Goal: Use online tool/utility: Utilize a website feature to perform a specific function

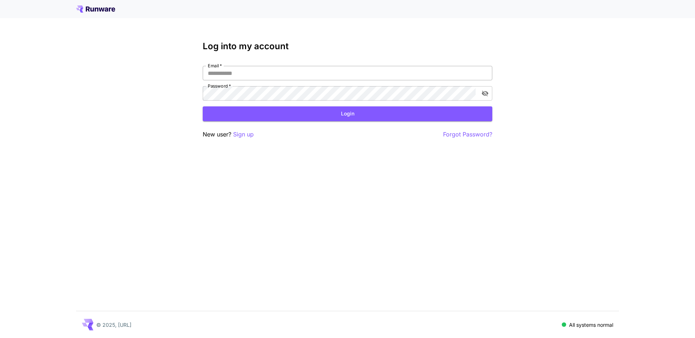
click at [240, 77] on input "Email   *" at bounding box center [347, 73] width 289 height 14
type input "**********"
click at [336, 112] on button "Login" at bounding box center [347, 113] width 289 height 15
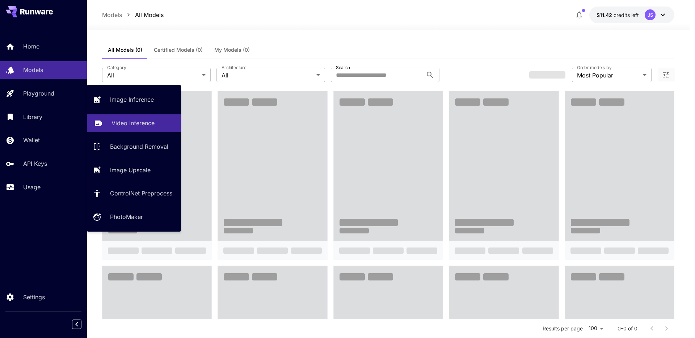
click at [117, 126] on p "Video Inference" at bounding box center [132, 123] width 43 height 9
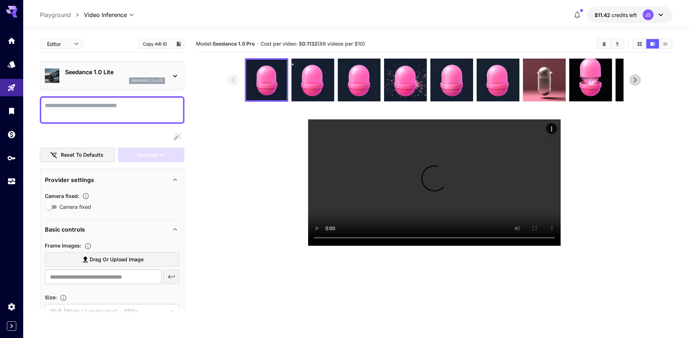
scroll to position [128, 0]
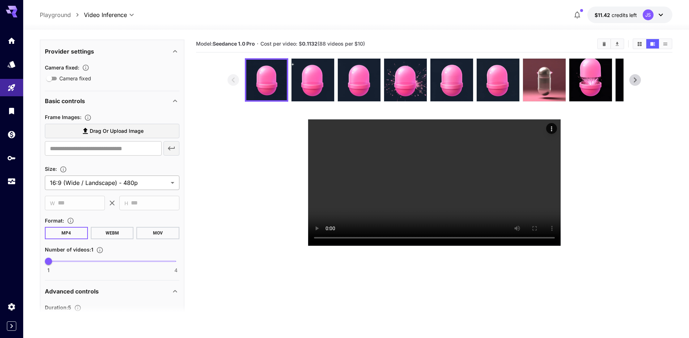
click at [124, 180] on body "**********" at bounding box center [344, 197] width 689 height 395
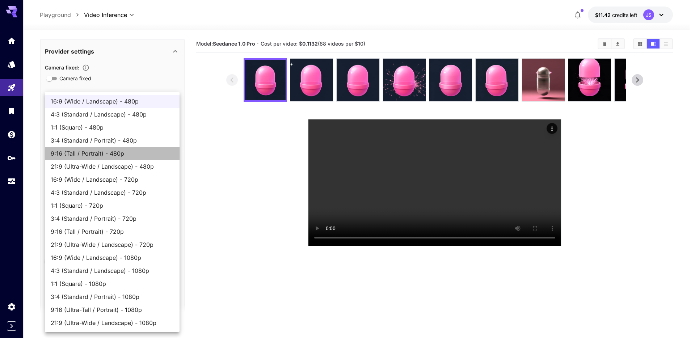
click at [149, 148] on li "9:16 (Tall / Portrait) - 480p" at bounding box center [112, 153] width 135 height 13
type input "**********"
type input "***"
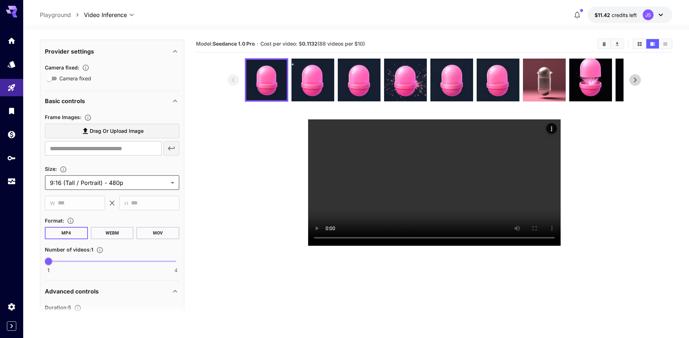
click at [114, 132] on span "Drag or upload image" at bounding box center [117, 131] width 54 height 9
click at [0, 0] on input "Drag or upload image" at bounding box center [0, 0] width 0 height 0
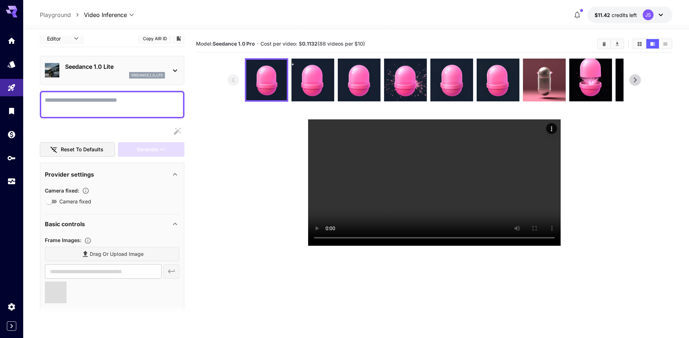
scroll to position [0, 0]
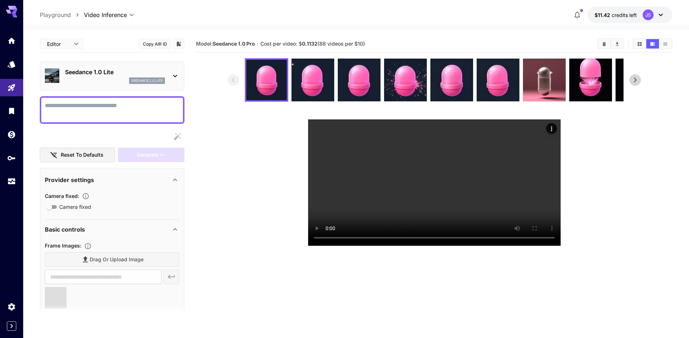
click at [94, 114] on textarea "Camera fixed" at bounding box center [112, 109] width 135 height 17
type input "**********"
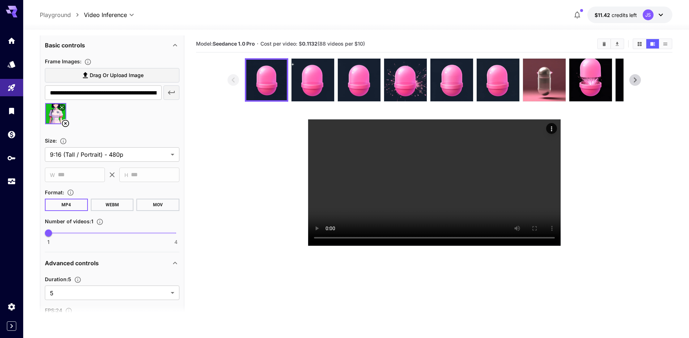
scroll to position [281, 0]
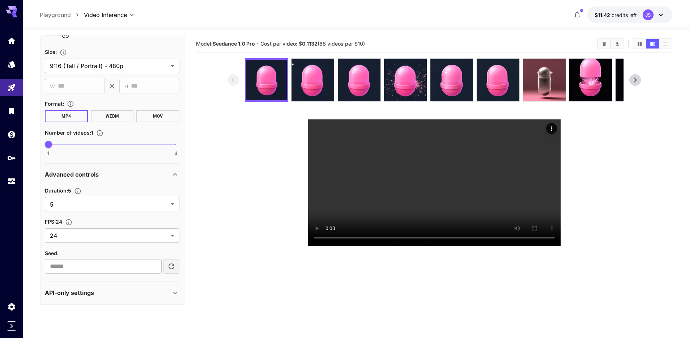
type textarea "**********"
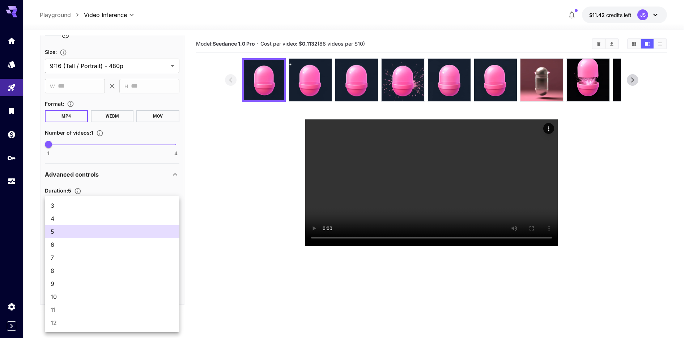
click at [92, 208] on body "**********" at bounding box center [344, 197] width 689 height 395
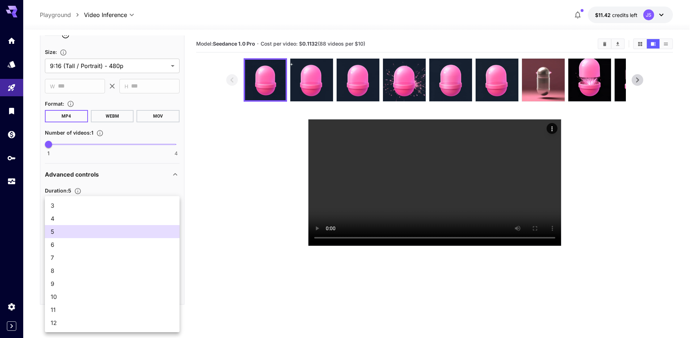
click at [221, 164] on div at bounding box center [347, 169] width 695 height 338
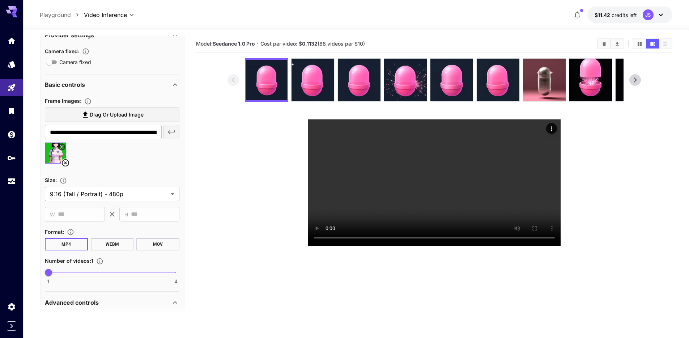
scroll to position [16, 0]
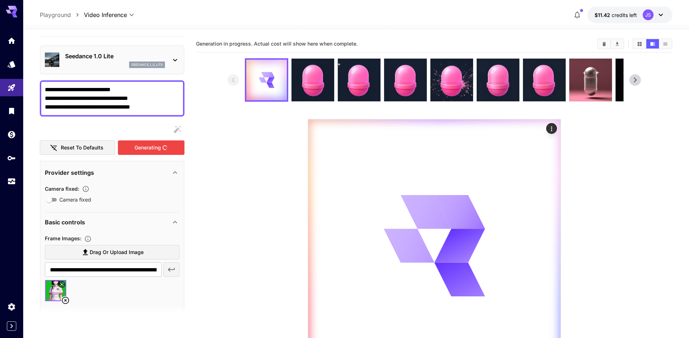
click at [149, 150] on div "Generating" at bounding box center [151, 147] width 67 height 15
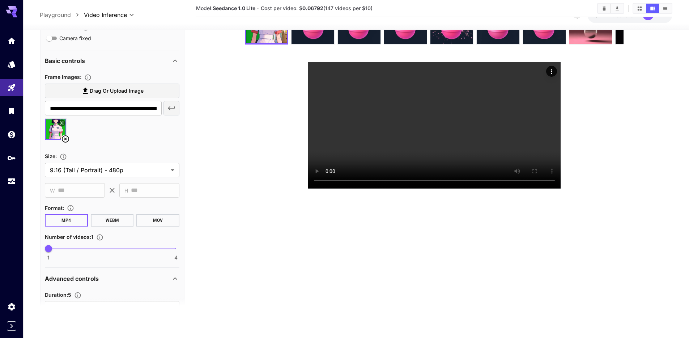
scroll to position [0, 0]
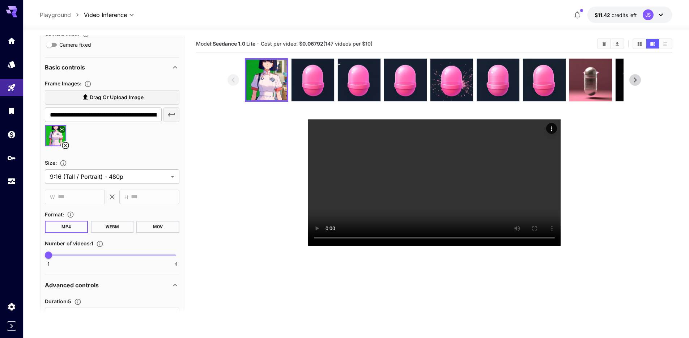
click at [231, 194] on section at bounding box center [435, 152] width 414 height 188
click at [218, 177] on section at bounding box center [434, 152] width 476 height 188
click at [18, 181] on link at bounding box center [11, 182] width 23 height 18
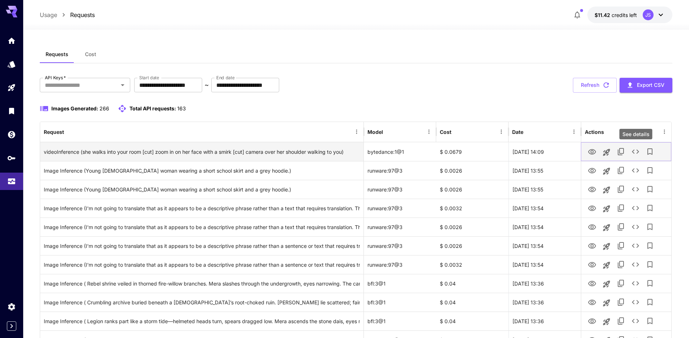
click at [631, 153] on icon "See details" at bounding box center [635, 151] width 9 height 9
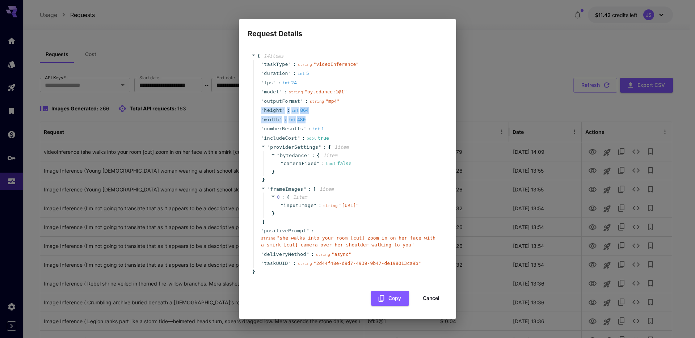
copy div "" height " : int 864 " width " : int 480"
drag, startPoint x: 323, startPoint y: 113, endPoint x: 251, endPoint y: 102, distance: 72.9
click at [251, 102] on div "" taskType " : string " videoInference " " duration " : int 5 " fps " : int 24 …" at bounding box center [347, 164] width 192 height 208
click at [494, 53] on div "Request Details { 14 item s " taskType " : string " videoInference " " duration…" at bounding box center [347, 169] width 695 height 338
drag, startPoint x: 546, startPoint y: 57, endPoint x: 538, endPoint y: 65, distance: 11.5
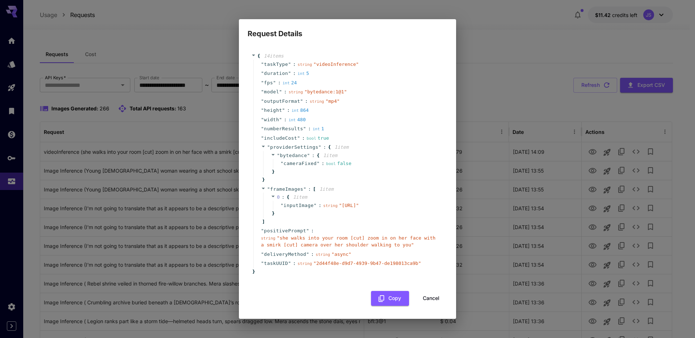
click at [546, 57] on div "Request Details { 14 item s " taskType " : string " videoInference " " duration…" at bounding box center [347, 169] width 695 height 338
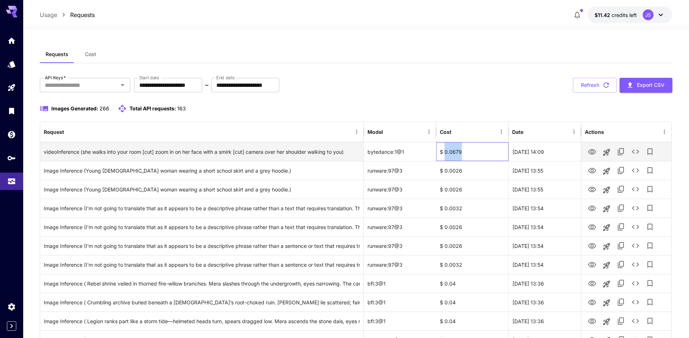
drag, startPoint x: 465, startPoint y: 151, endPoint x: 444, endPoint y: 150, distance: 20.7
click at [444, 150] on div "$ 0.0679" at bounding box center [472, 151] width 72 height 19
copy div "0.0679"
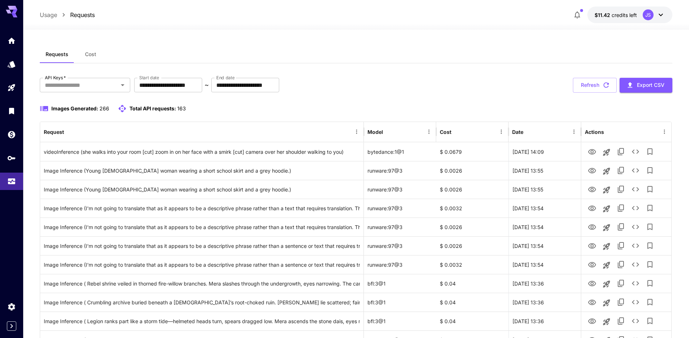
click at [431, 59] on div "Requests Cost" at bounding box center [356, 55] width 633 height 18
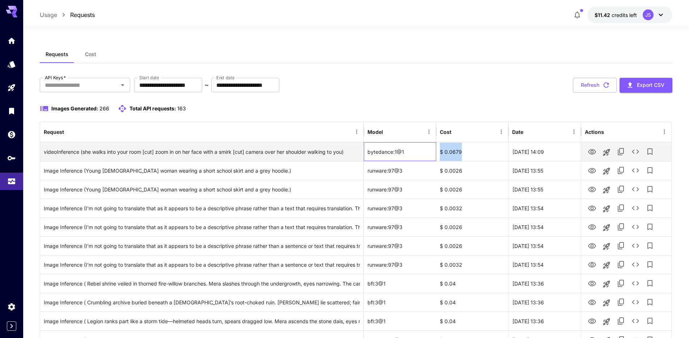
drag, startPoint x: 434, startPoint y: 151, endPoint x: 467, endPoint y: 153, distance: 33.7
click at [467, 153] on div "videoInference (she walks into your room [cut] zoom in on her face with a smirk…" at bounding box center [355, 151] width 631 height 19
